Goal: Task Accomplishment & Management: Manage account settings

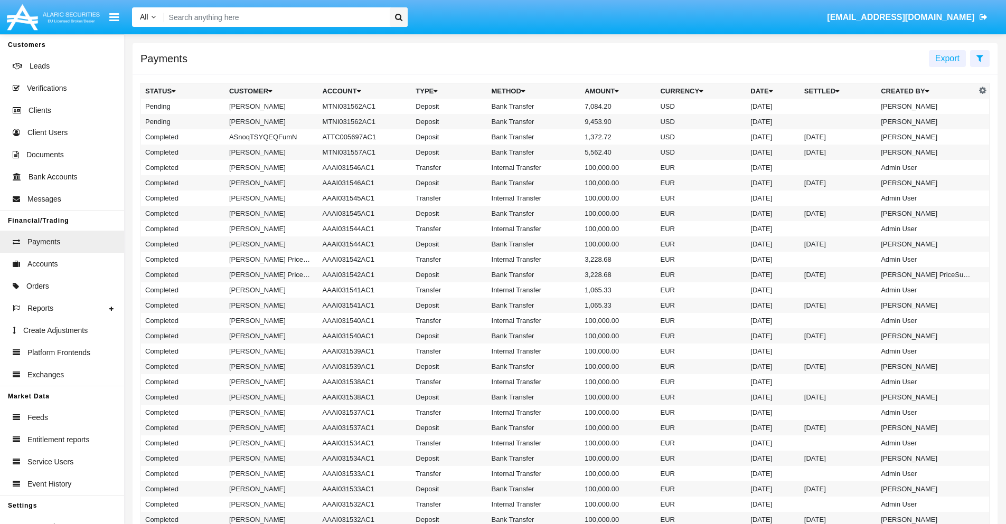
click at [979, 58] on icon at bounding box center [979, 58] width 7 height 8
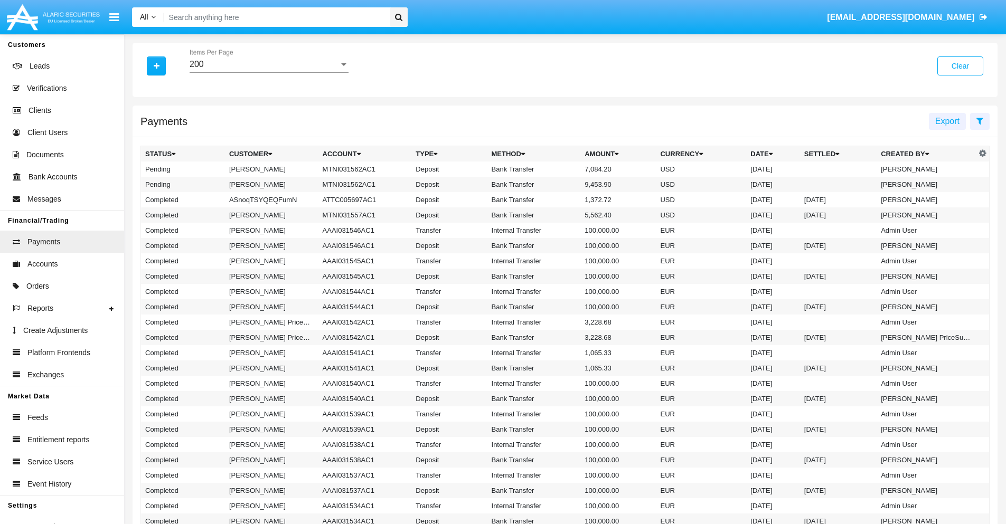
click at [269, 64] on div "200" at bounding box center [264, 65] width 149 height 10
click at [269, 72] on span "10" at bounding box center [269, 72] width 159 height 25
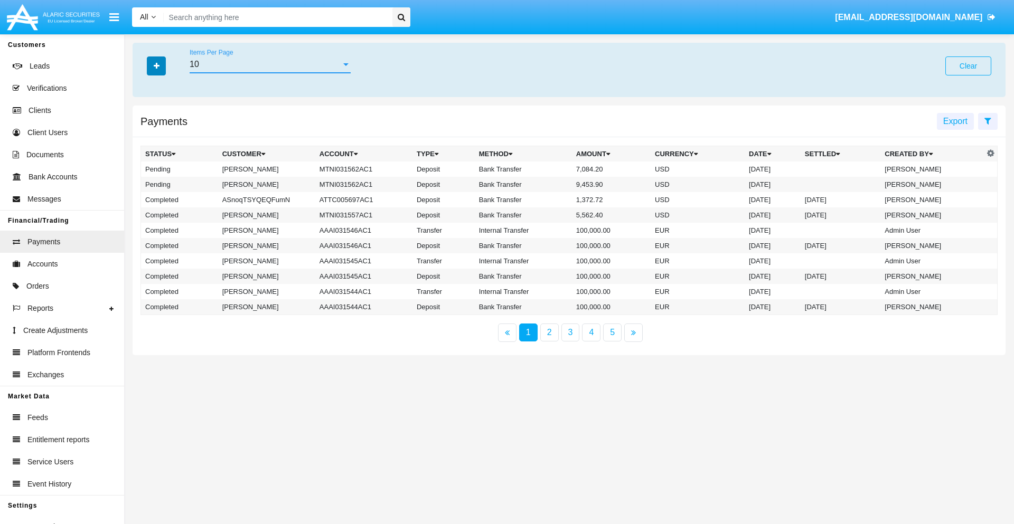
click at [156, 65] on icon "button" at bounding box center [157, 65] width 6 height 7
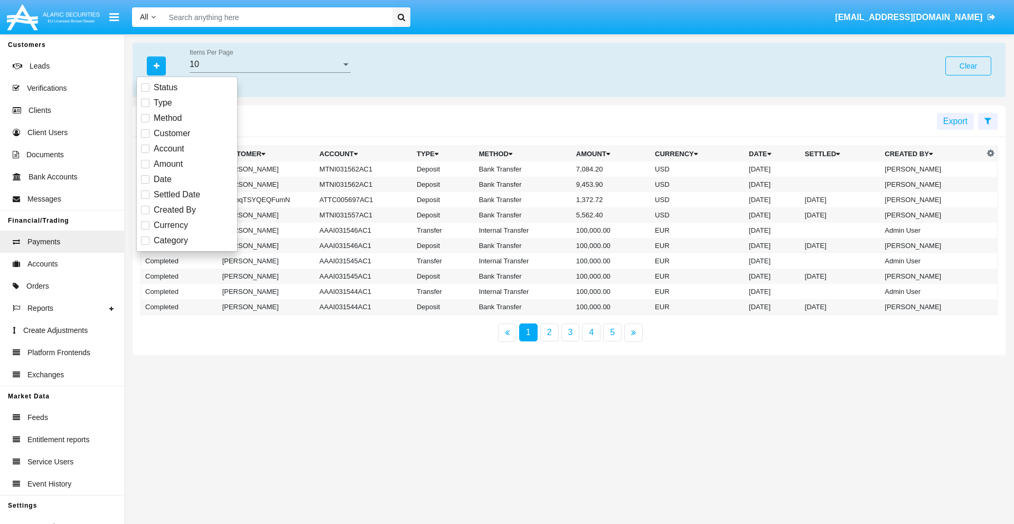
click at [165, 88] on span "Status" at bounding box center [166, 87] width 24 height 13
click at [145, 92] on input "Status" at bounding box center [145, 92] width 1 height 1
checkbox input "true"
click at [156, 65] on icon "button" at bounding box center [157, 65] width 6 height 7
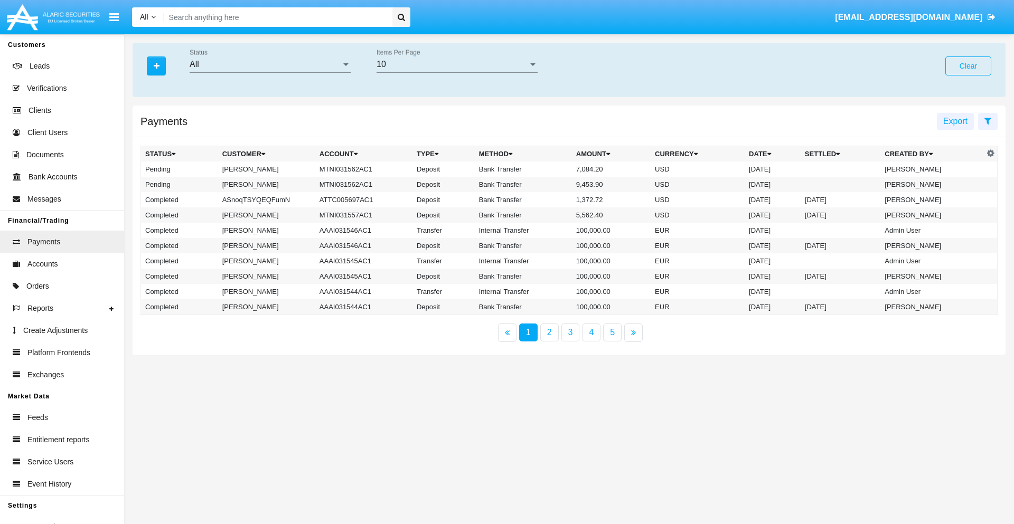
click at [270, 64] on div "All" at bounding box center [266, 65] width 152 height 10
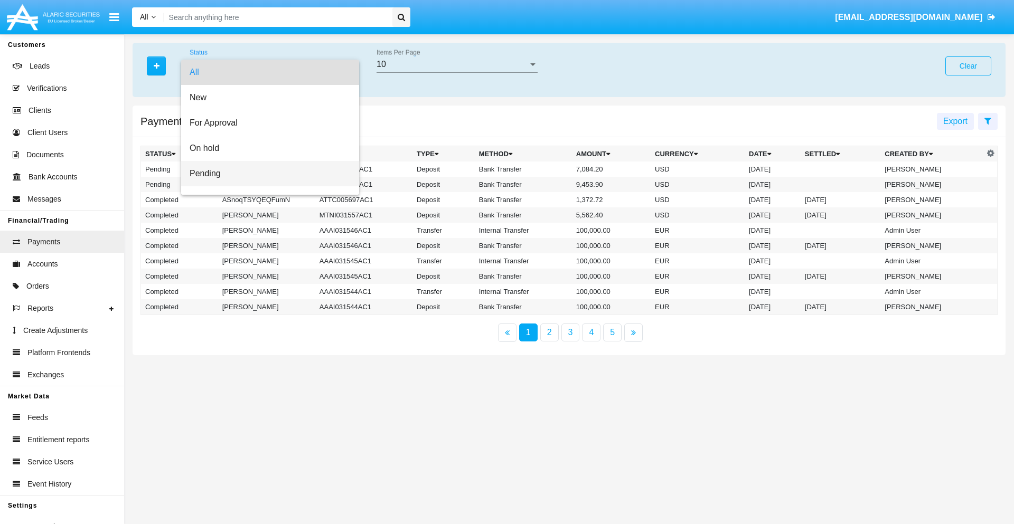
click at [266, 174] on span "Pending" at bounding box center [270, 173] width 161 height 25
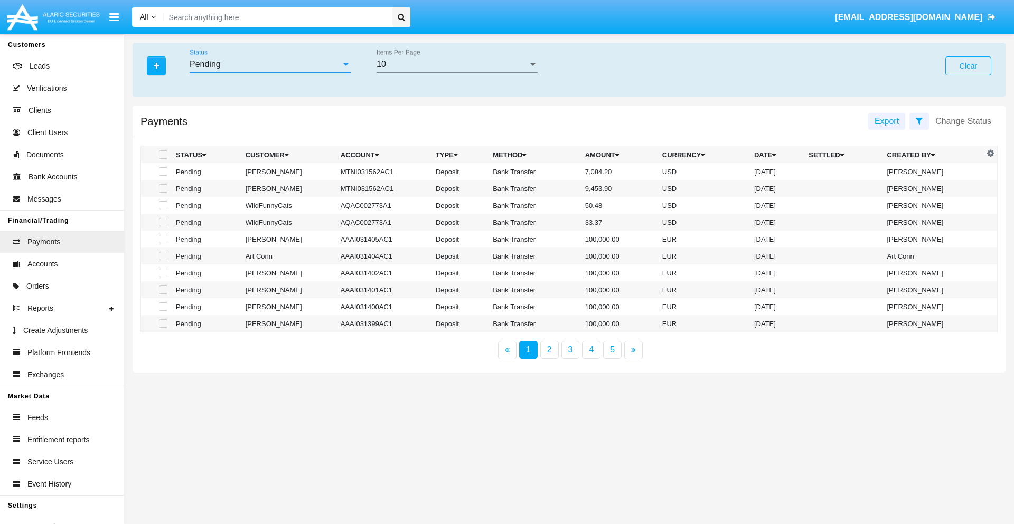
click at [162, 155] on span at bounding box center [163, 154] width 8 height 8
click at [163, 159] on input "checkbox" at bounding box center [163, 159] width 1 height 1
checkbox input "true"
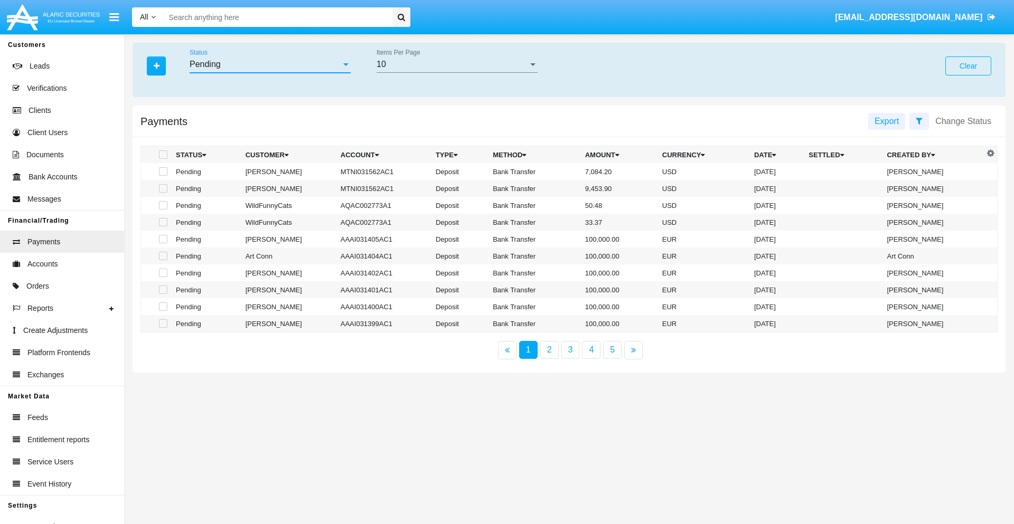
checkbox input "true"
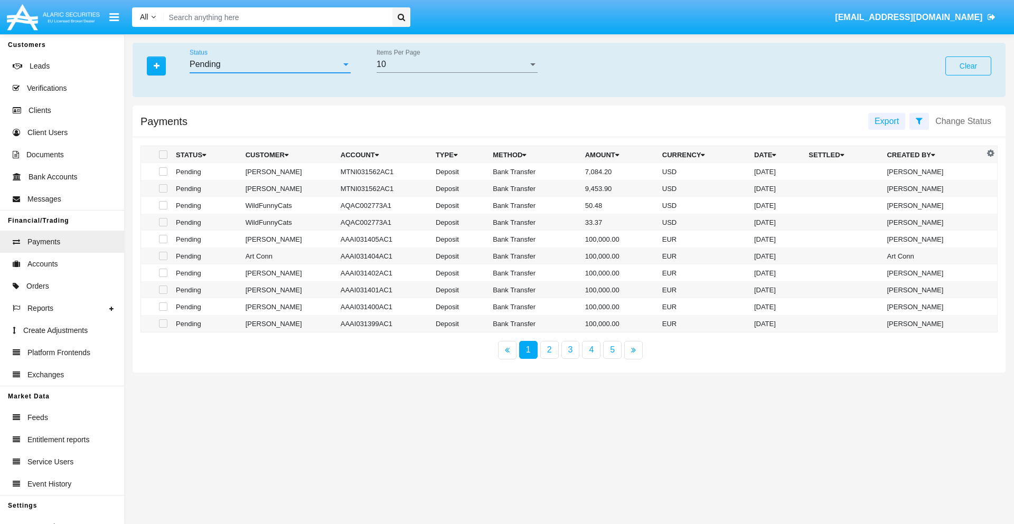
checkbox input "true"
click at [162, 155] on span at bounding box center [163, 154] width 8 height 8
click at [163, 159] on input "checkbox" at bounding box center [163, 159] width 1 height 1
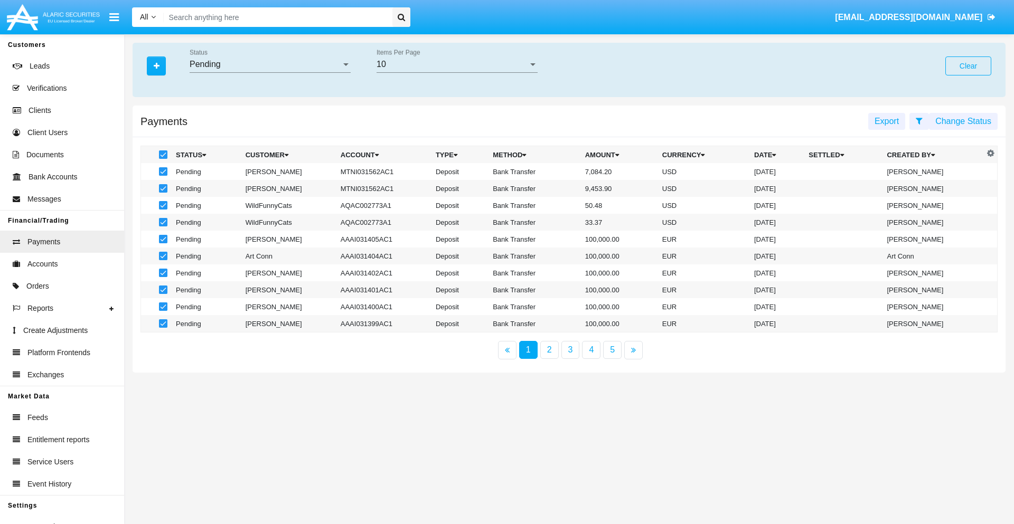
checkbox input "false"
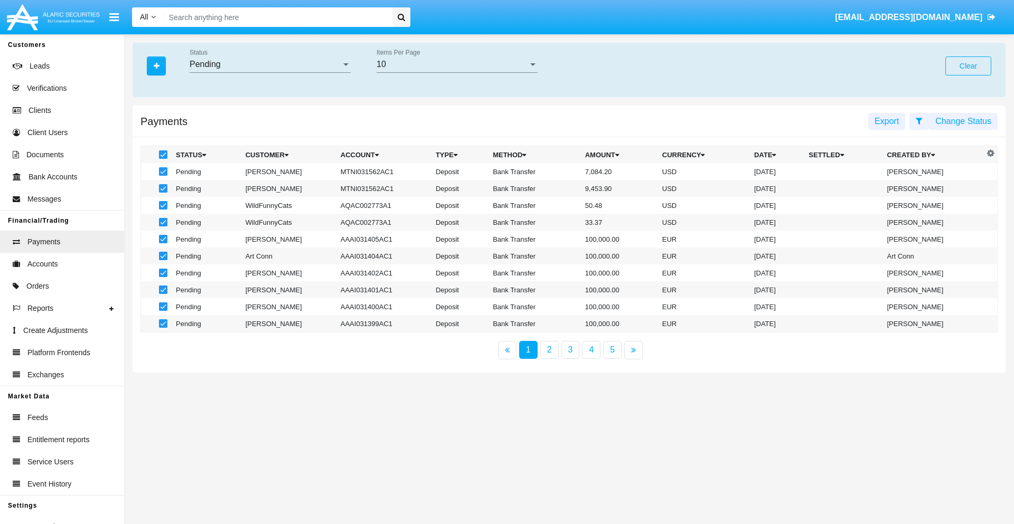
checkbox input "false"
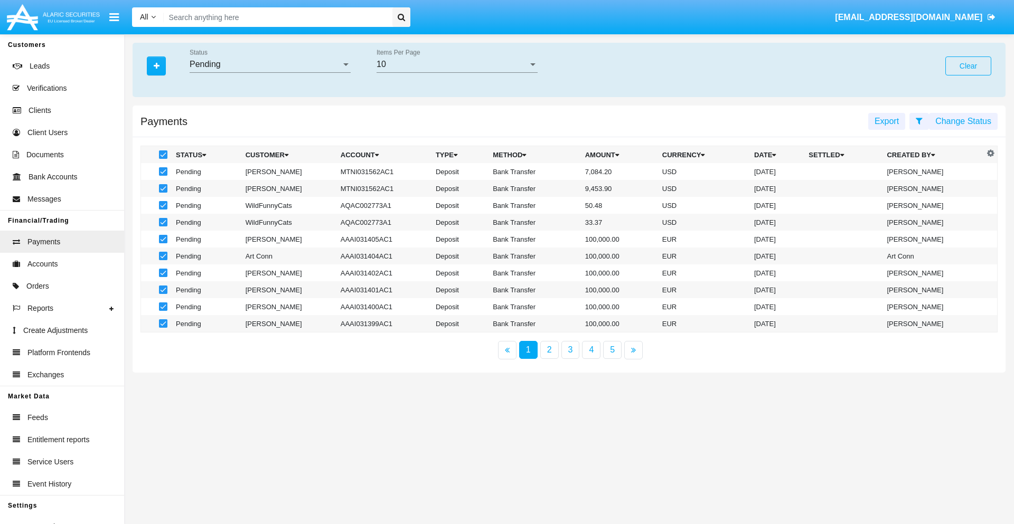
checkbox input "false"
